Goal: Find specific page/section: Find specific page/section

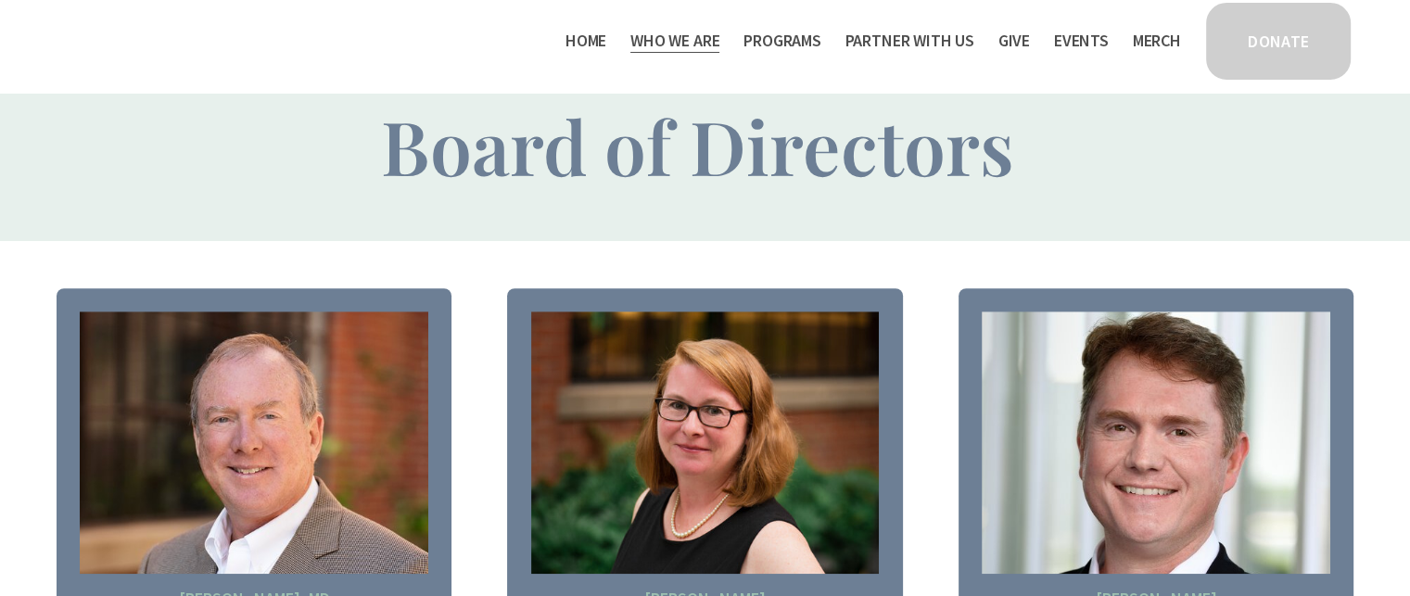
scroll to position [1283, 0]
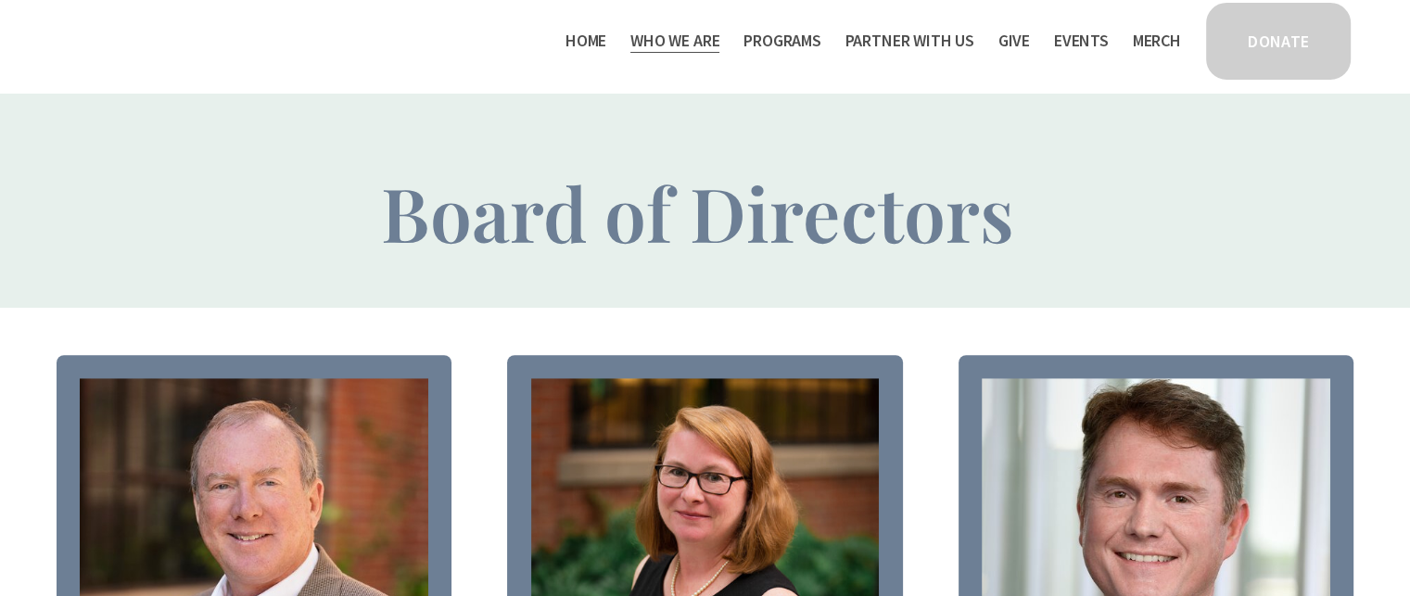
click at [580, 43] on link "Home" at bounding box center [586, 41] width 41 height 30
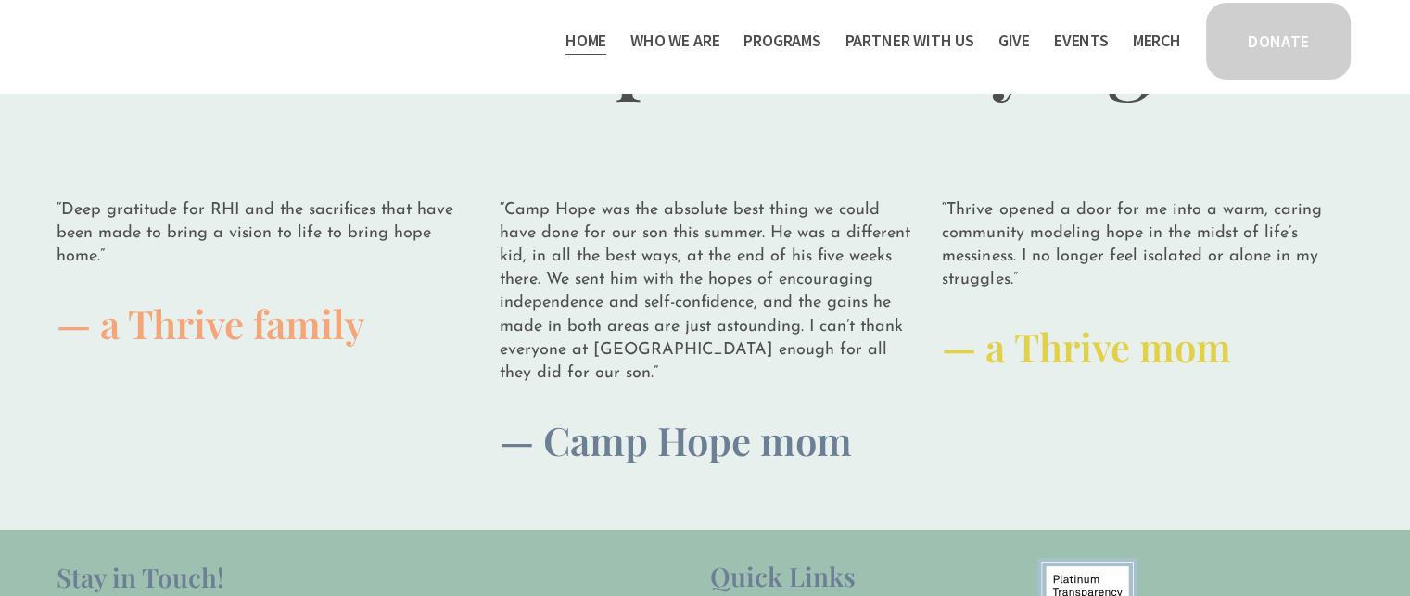
scroll to position [4172, 0]
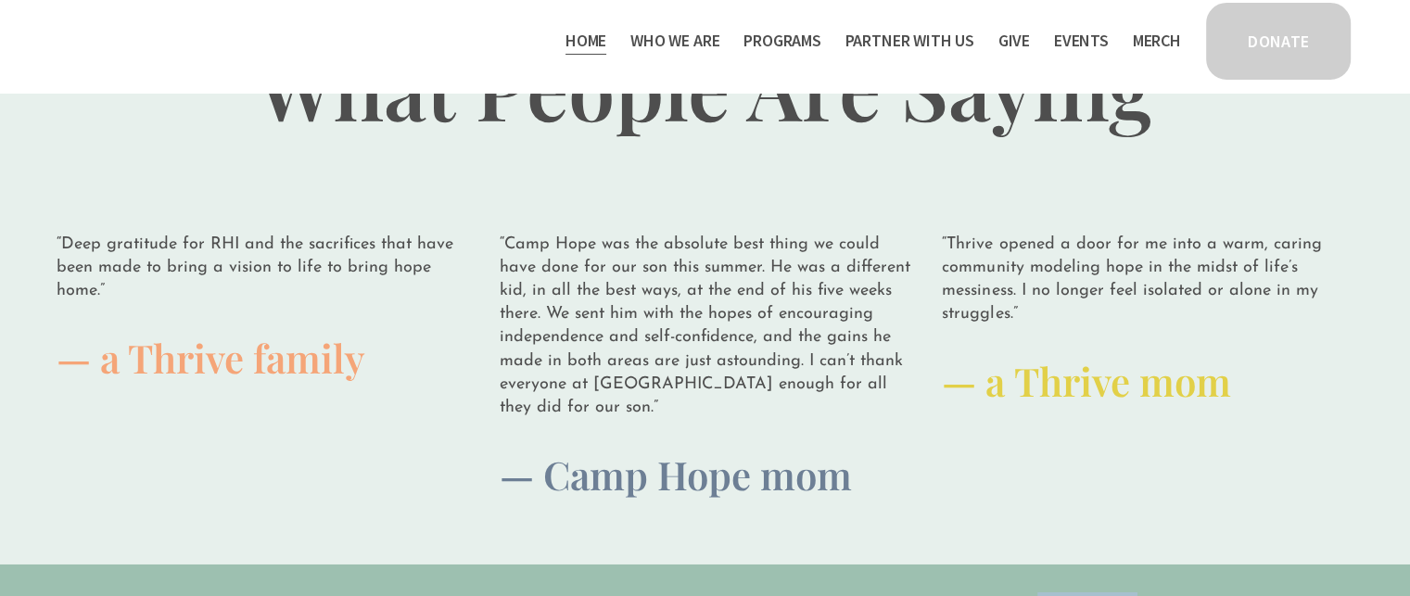
click at [0, 0] on span "Staff & Board" at bounding box center [0, 0] width 0 height 0
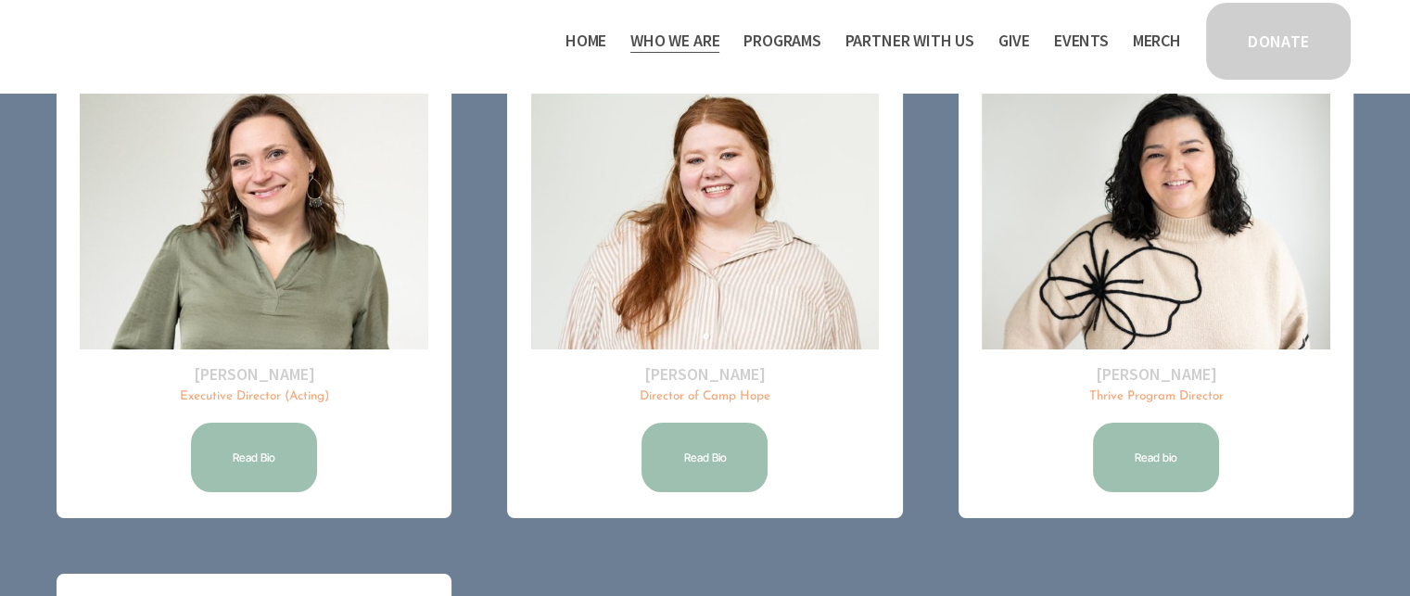
scroll to position [291, 0]
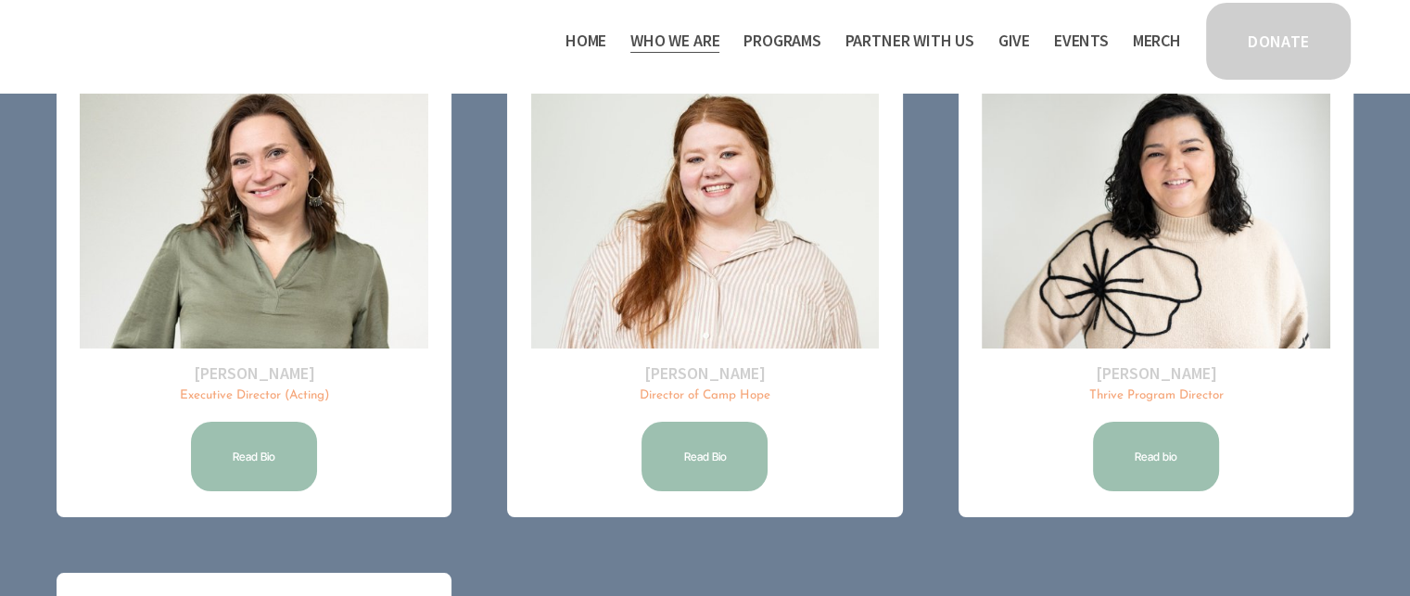
click at [261, 457] on link "Read Bio" at bounding box center [254, 456] width 132 height 75
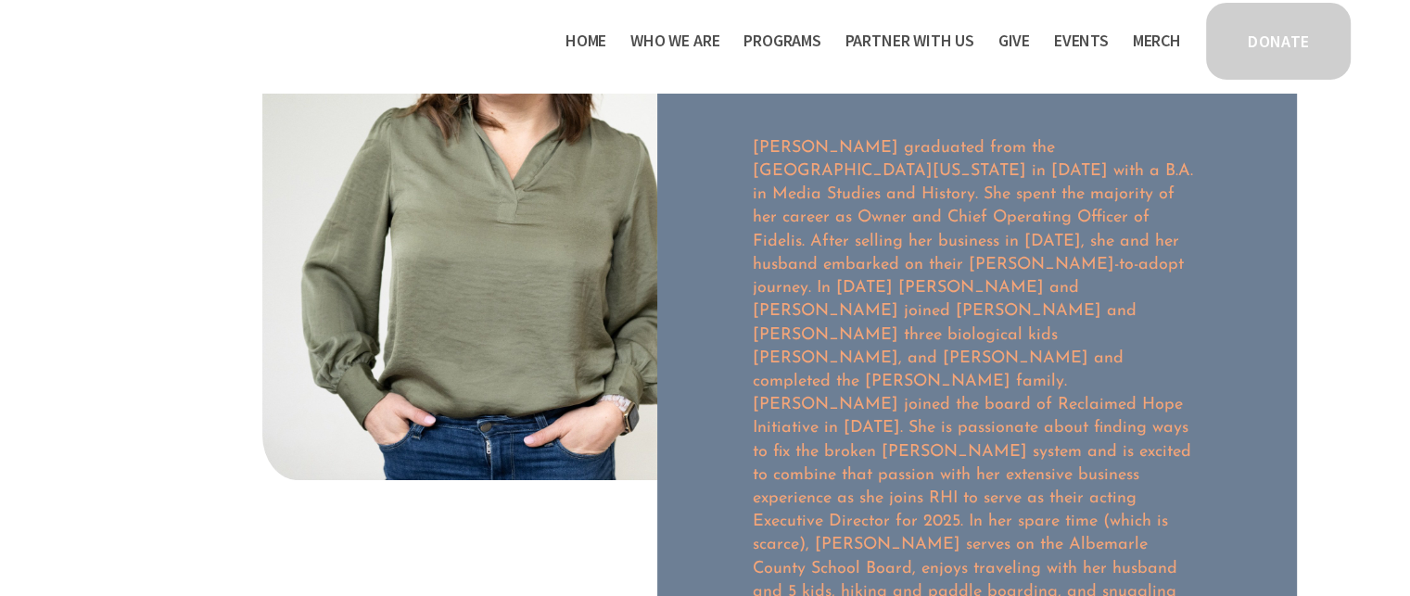
scroll to position [185, 0]
